Goal: Information Seeking & Learning: Learn about a topic

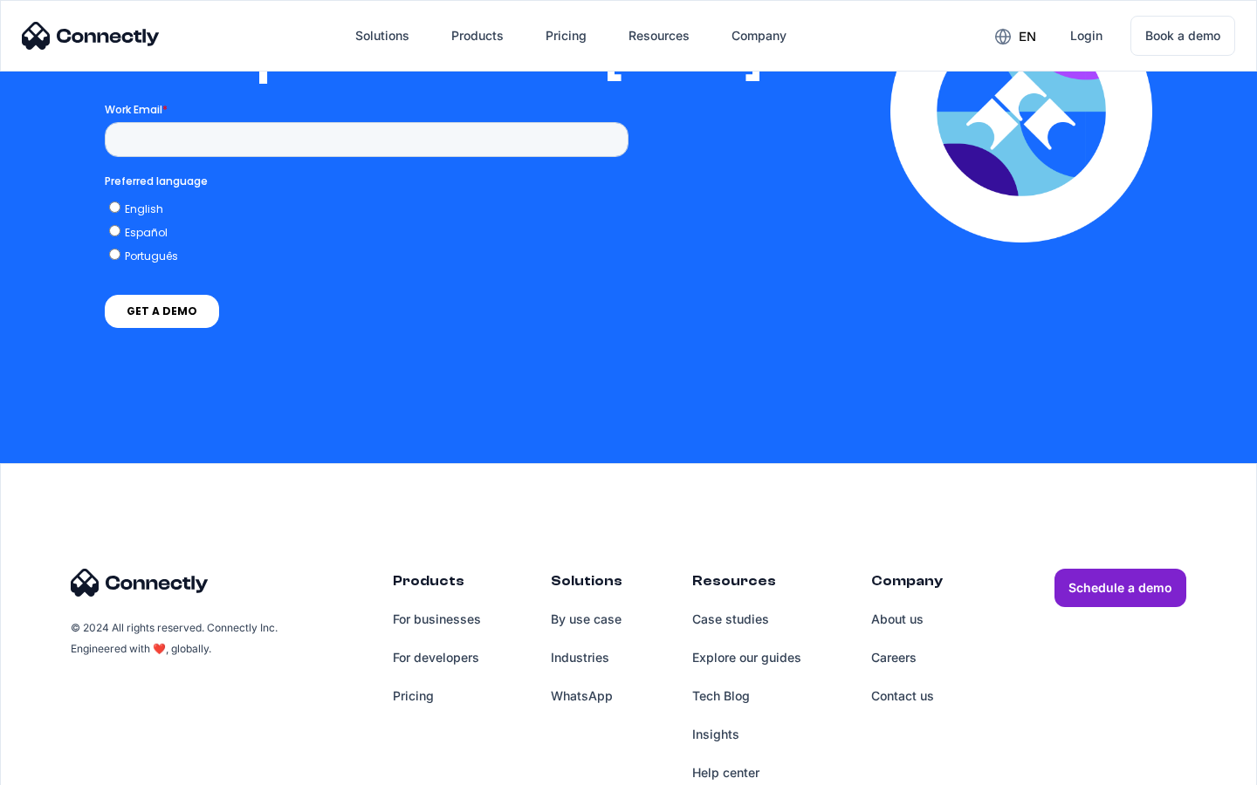
scroll to position [3566, 0]
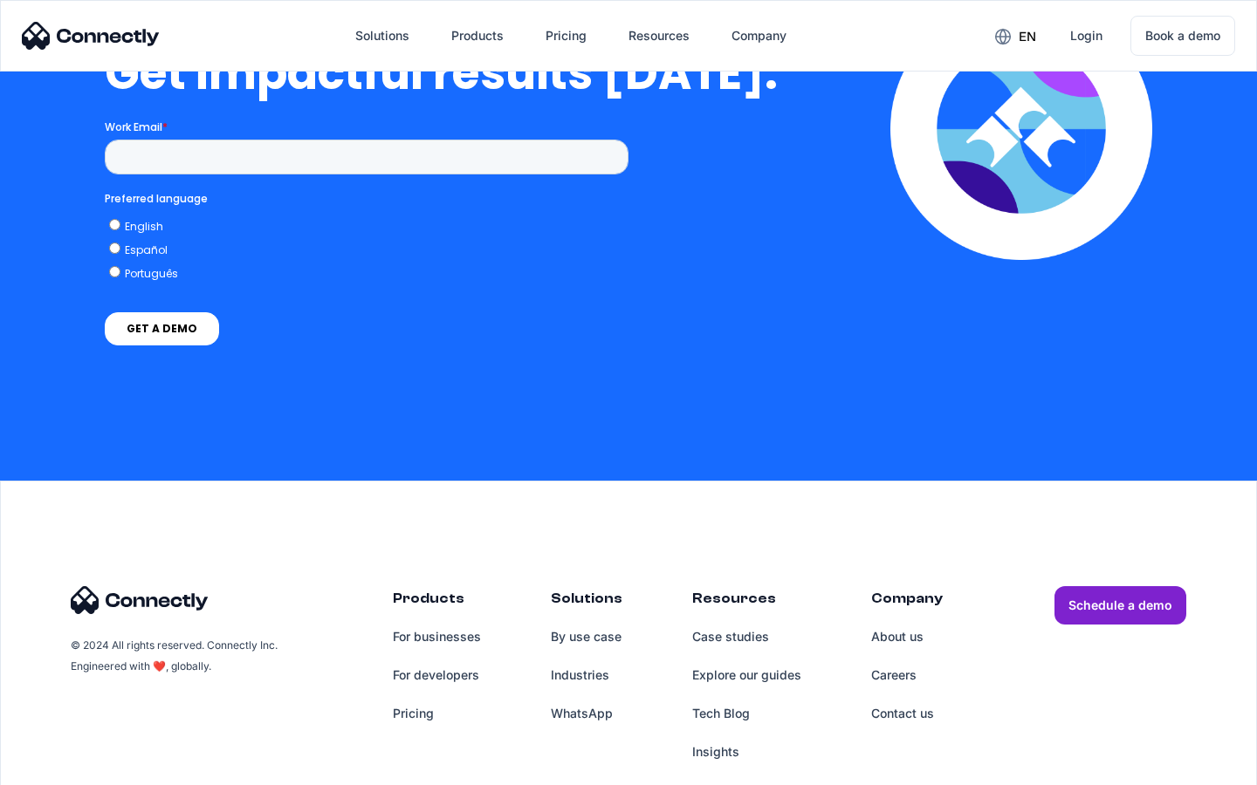
scroll to position [3850, 0]
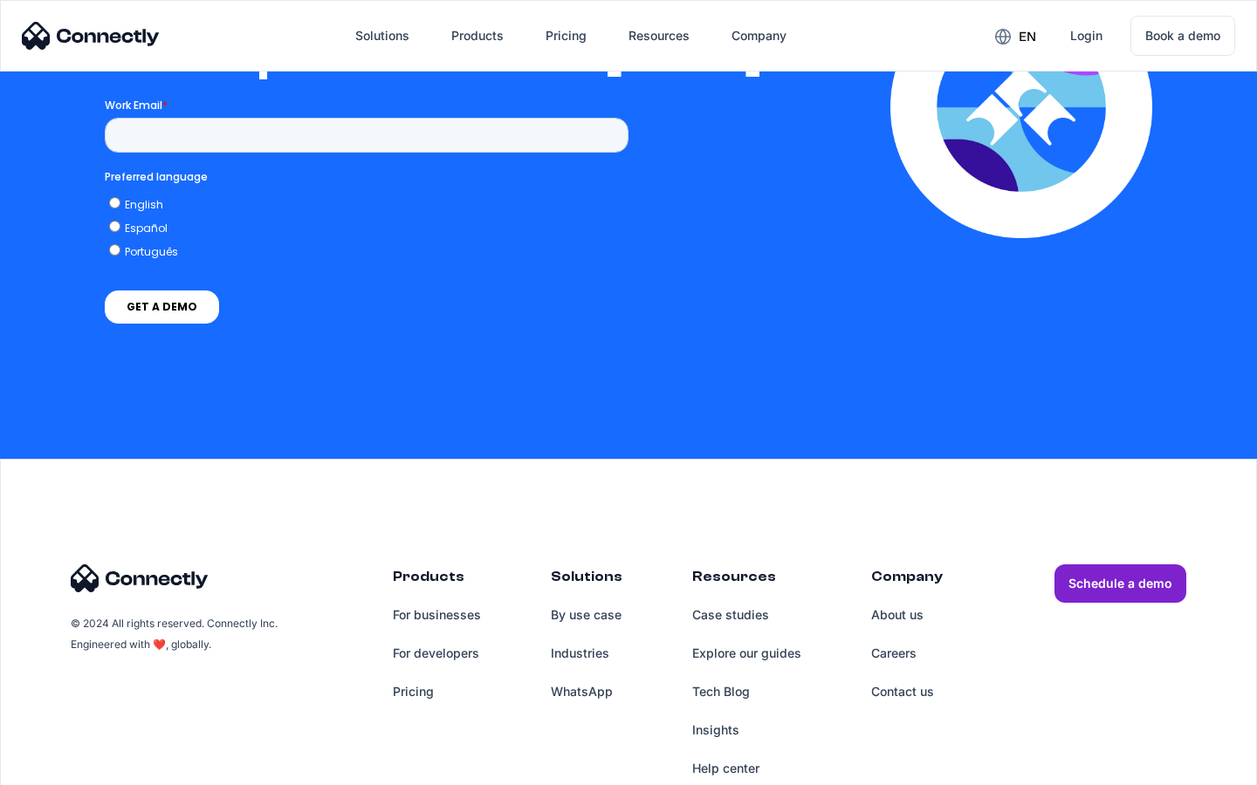
scroll to position [3831, 0]
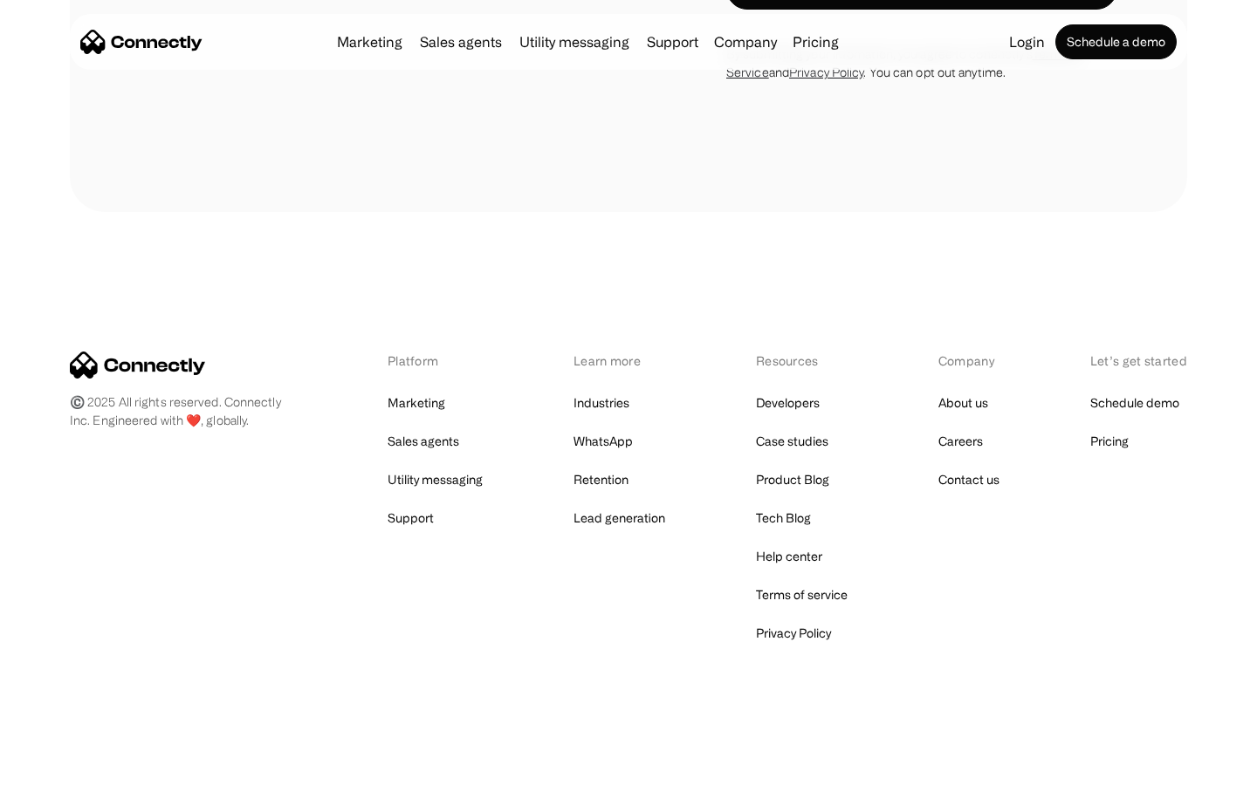
scroll to position [1518, 0]
